Goal: Transaction & Acquisition: Purchase product/service

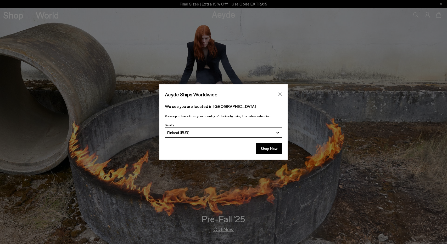
click at [269, 134] on div "Finland (EUR)" at bounding box center [220, 133] width 106 height 4
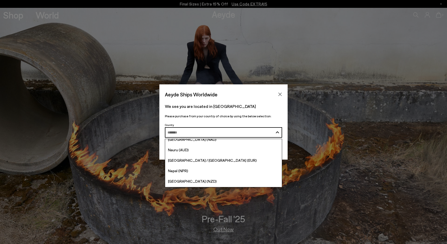
scroll to position [1368, 0]
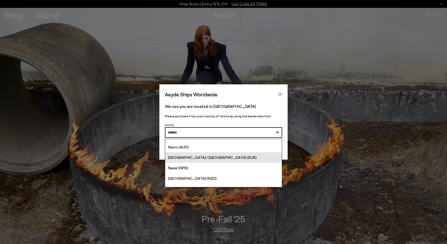
click at [253, 162] on link "[GEOGRAPHIC_DATA] / [GEOGRAPHIC_DATA] (EUR)" at bounding box center [223, 158] width 117 height 10
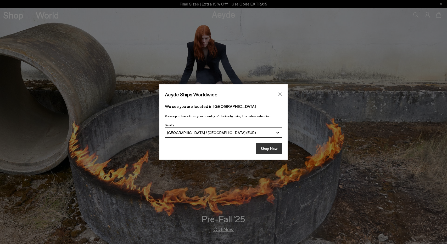
click at [267, 148] on button "Shop Now" at bounding box center [269, 148] width 26 height 11
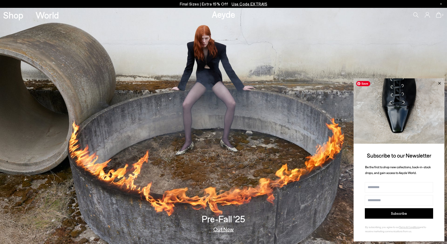
click at [439, 85] on icon at bounding box center [439, 83] width 7 height 7
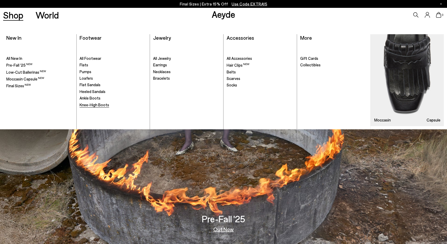
click at [92, 106] on span "Knee-High Boots" at bounding box center [95, 105] width 30 height 5
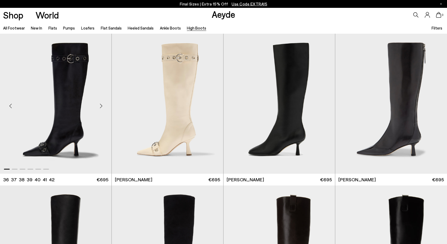
click at [99, 105] on div "Next slide" at bounding box center [101, 106] width 16 height 16
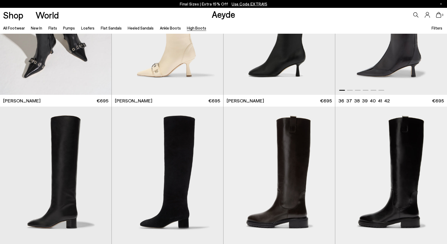
scroll to position [141, 0]
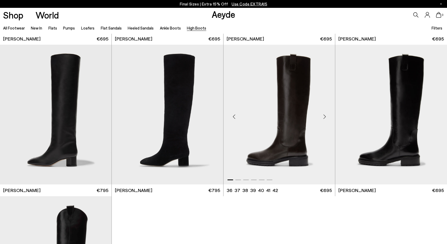
click at [326, 115] on div "Next slide" at bounding box center [325, 117] width 16 height 16
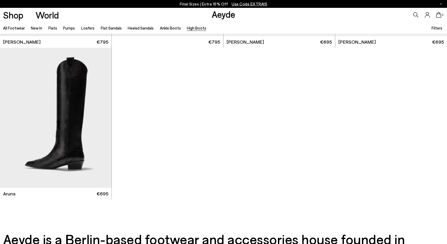
scroll to position [290, 0]
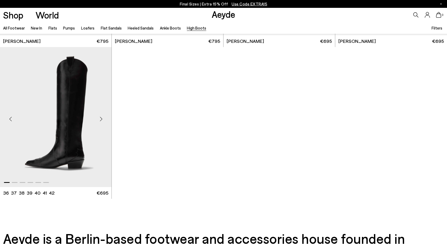
click at [100, 120] on div "Next slide" at bounding box center [101, 119] width 16 height 16
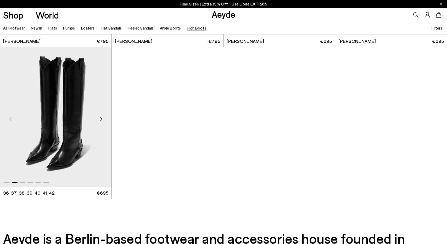
click at [100, 120] on div "Next slide" at bounding box center [101, 119] width 16 height 16
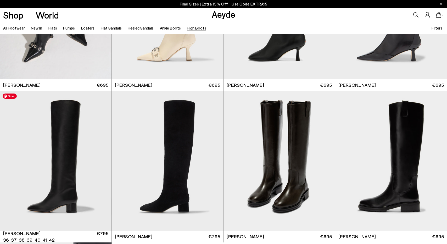
scroll to position [76, 0]
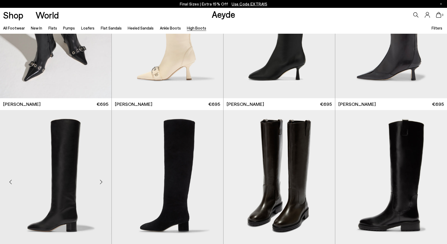
click at [98, 181] on div "Next slide" at bounding box center [101, 182] width 16 height 16
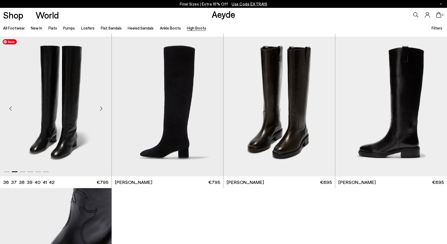
scroll to position [149, 0]
click at [101, 110] on div "Next slide" at bounding box center [101, 108] width 16 height 16
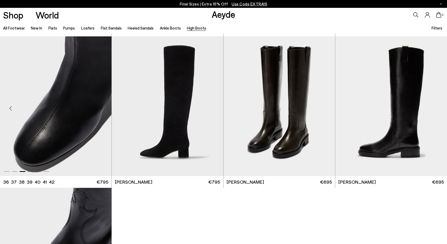
click at [101, 110] on div "Next slide" at bounding box center [101, 108] width 16 height 16
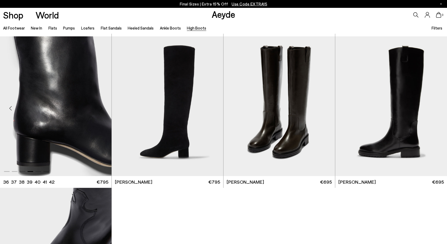
click at [101, 110] on div "Next slide" at bounding box center [101, 108] width 16 height 16
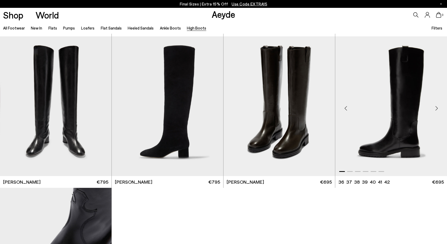
click at [349, 110] on div "Previous slide" at bounding box center [346, 108] width 16 height 16
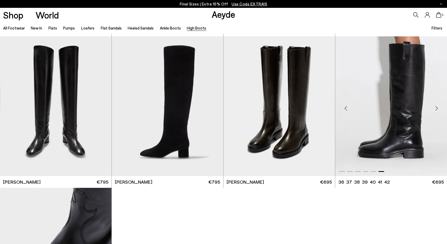
click at [349, 110] on div "Previous slide" at bounding box center [346, 108] width 16 height 16
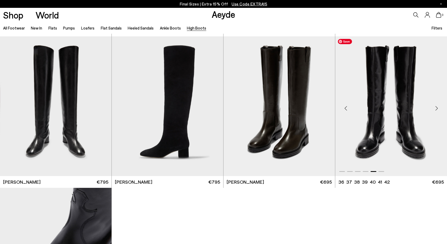
click at [370, 118] on img "5 / 6" at bounding box center [391, 106] width 112 height 140
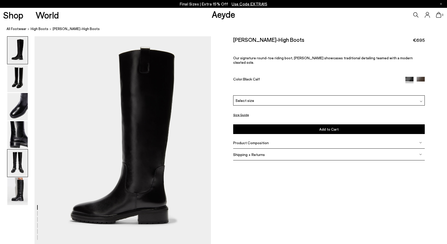
click at [14, 169] on img at bounding box center [17, 163] width 20 height 27
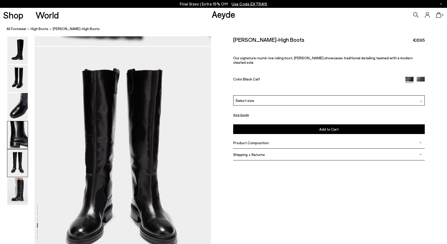
scroll to position [917, 0]
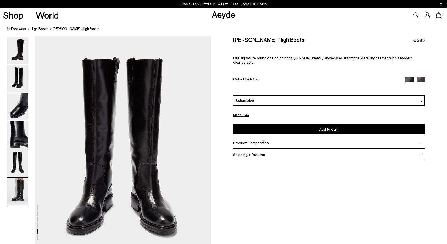
click at [15, 192] on img at bounding box center [17, 191] width 20 height 27
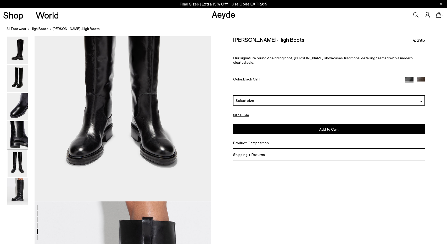
scroll to position [1037, 0]
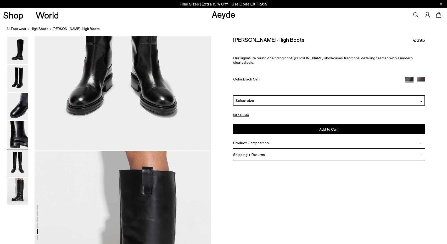
click at [242, 98] on span "Select size" at bounding box center [244, 100] width 19 height 5
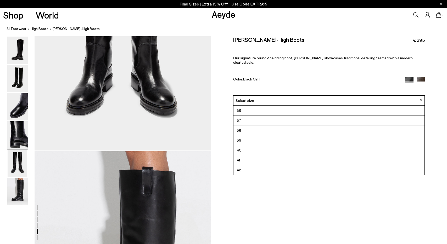
click at [245, 128] on li "38" at bounding box center [328, 130] width 191 height 10
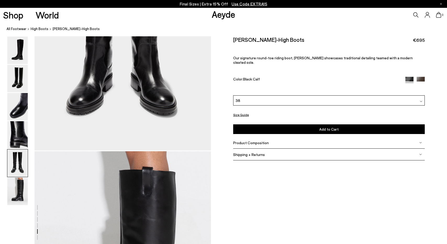
click at [254, 126] on button "Add to Cart Select a Size First" at bounding box center [329, 130] width 192 height 10
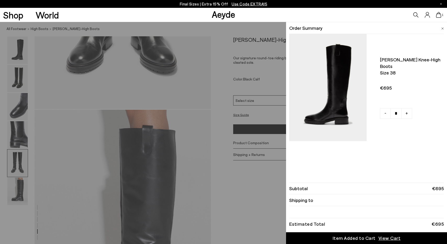
scroll to position [1087, 0]
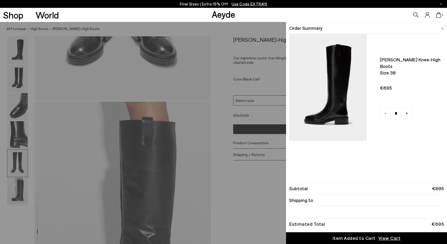
click at [354, 239] on div "Item Added to Cart" at bounding box center [354, 238] width 43 height 7
